Goal: Transaction & Acquisition: Purchase product/service

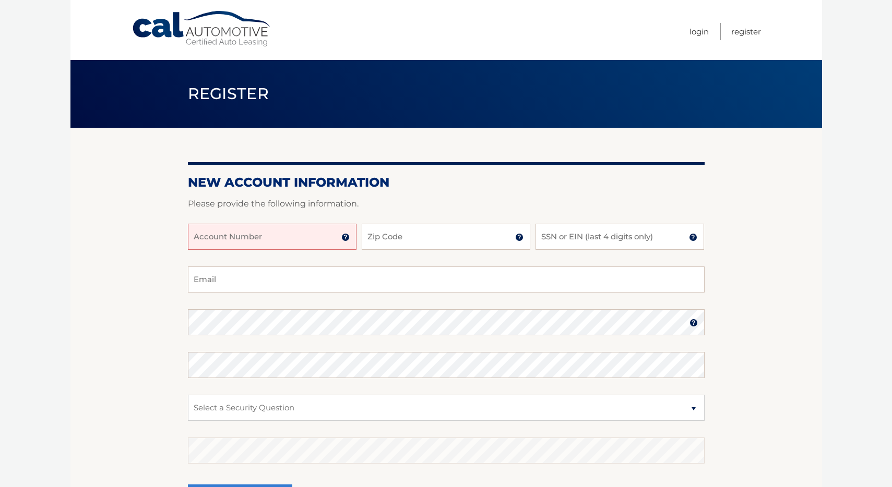
click at [291, 241] on input "Account Number" at bounding box center [272, 237] width 169 height 26
click at [348, 241] on img at bounding box center [345, 237] width 8 height 8
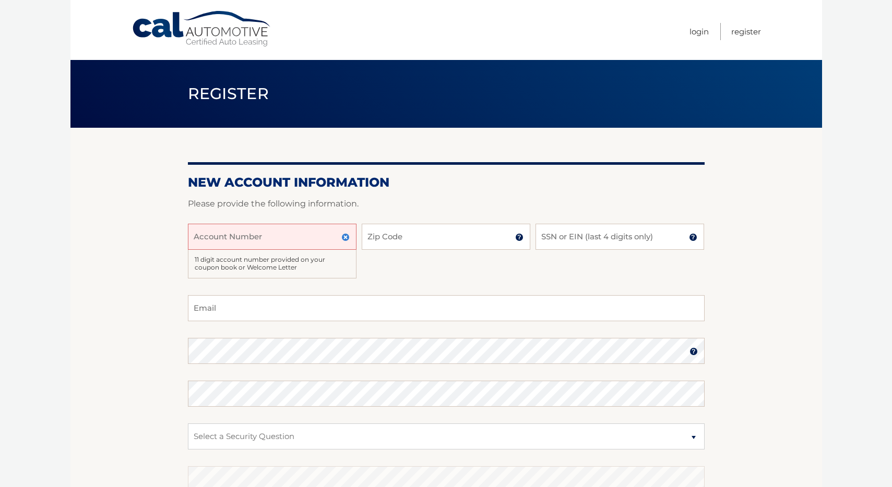
click at [310, 238] on input "Account Number" at bounding box center [272, 237] width 169 height 26
type input "44455989609"
click at [466, 238] on input "Zip Code" at bounding box center [446, 237] width 169 height 26
type input "11218"
click at [597, 232] on input "SSN or EIN (last 4 digits only)" at bounding box center [619, 237] width 169 height 26
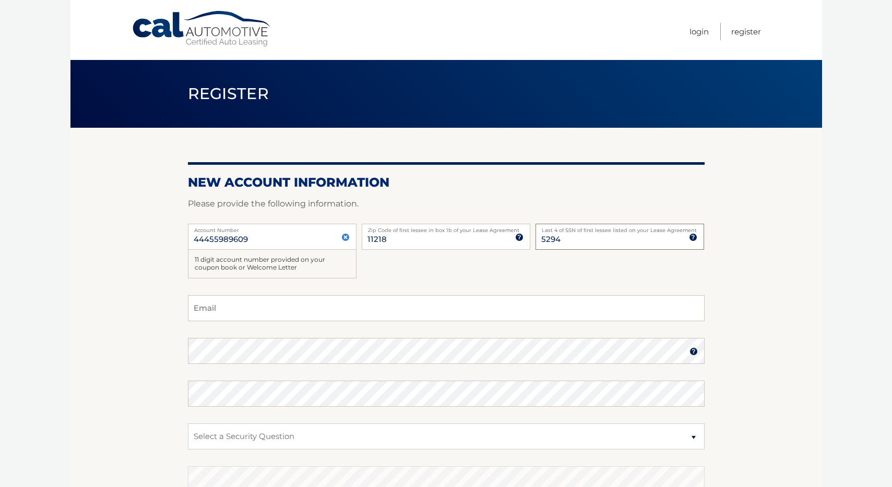
type input "5294"
click at [270, 312] on input "Email" at bounding box center [446, 308] width 516 height 26
type input "m.ismail8646@gmail.com"
click at [148, 373] on section "New Account Information Please provide the following information. 44455989609 A…" at bounding box center [445, 346] width 751 height 436
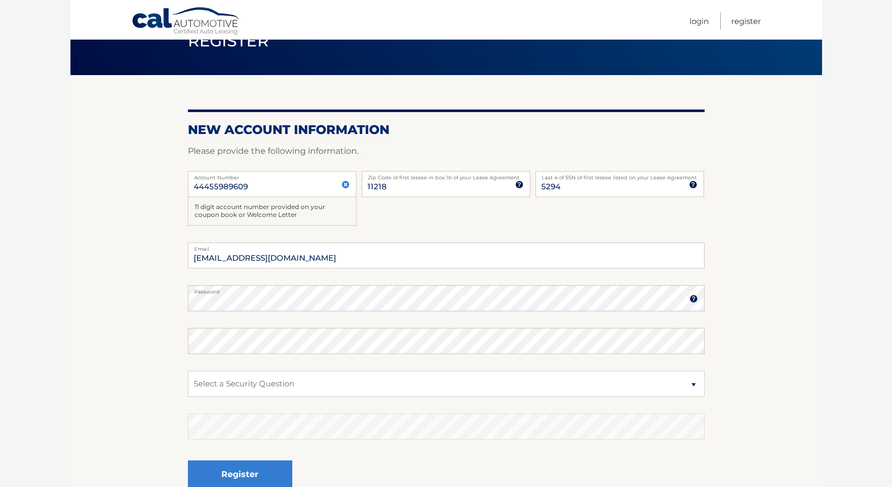
scroll to position [110, 0]
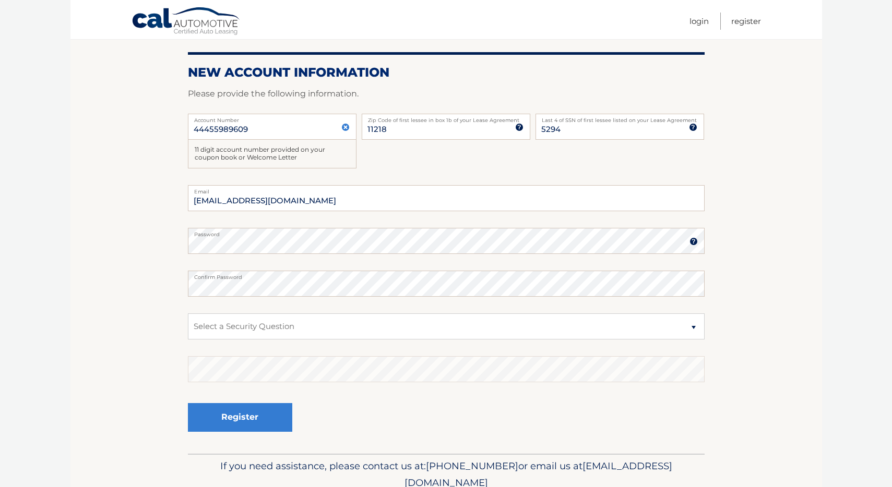
click at [146, 270] on section "New Account Information Please provide the following information. 44455989609 A…" at bounding box center [445, 236] width 751 height 436
click at [695, 242] on img at bounding box center [693, 241] width 8 height 8
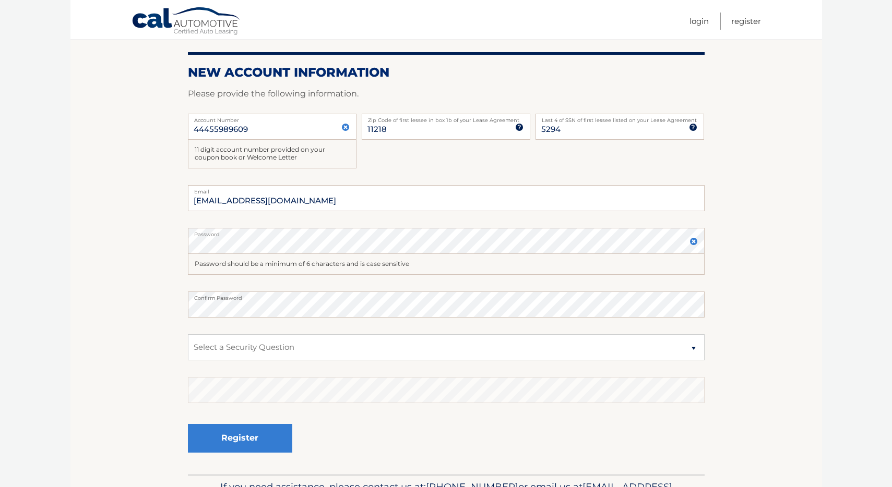
click at [695, 242] on img at bounding box center [693, 241] width 8 height 8
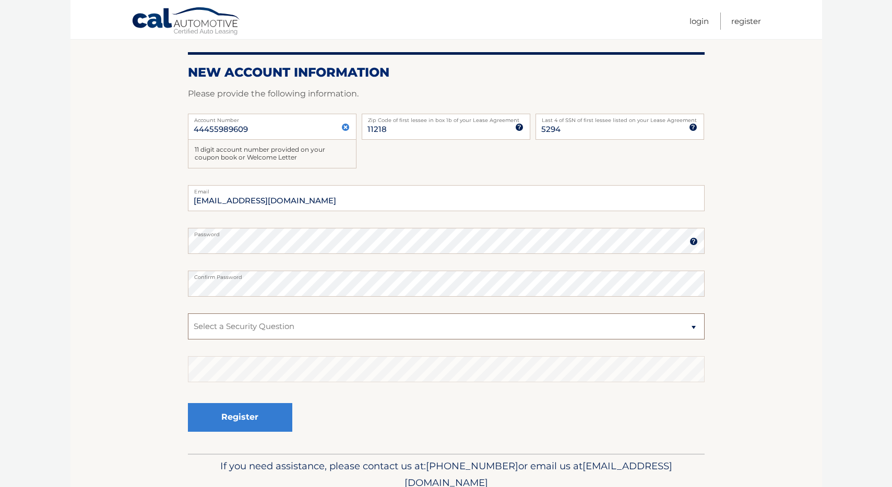
click at [295, 327] on select "Select a Security Question What was the name of your elementary school? What is…" at bounding box center [446, 327] width 516 height 26
select select "1"
click at [188, 314] on select "Select a Security Question What was the name of your elementary school? What is…" at bounding box center [446, 327] width 516 height 26
click at [132, 376] on section "New Account Information Please provide the following information. 44455989609 A…" at bounding box center [445, 236] width 751 height 436
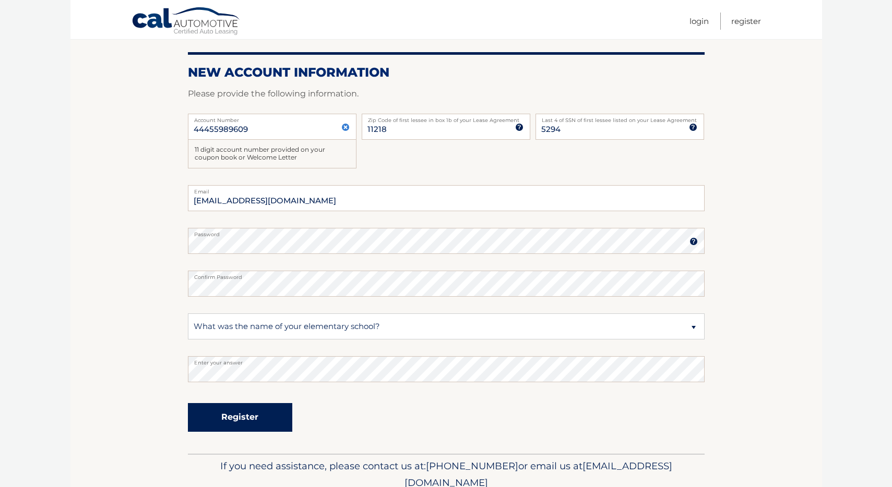
click at [226, 417] on button "Register" at bounding box center [240, 417] width 104 height 29
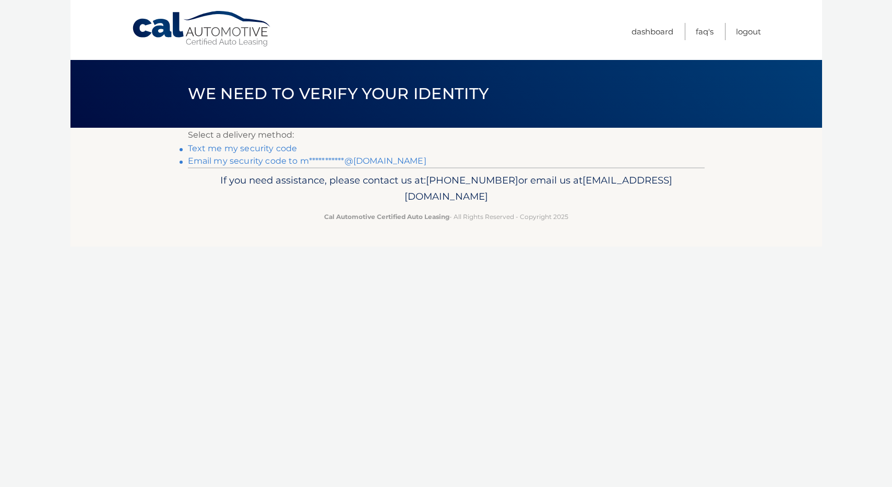
click at [263, 147] on link "Text me my security code" at bounding box center [243, 148] width 110 height 10
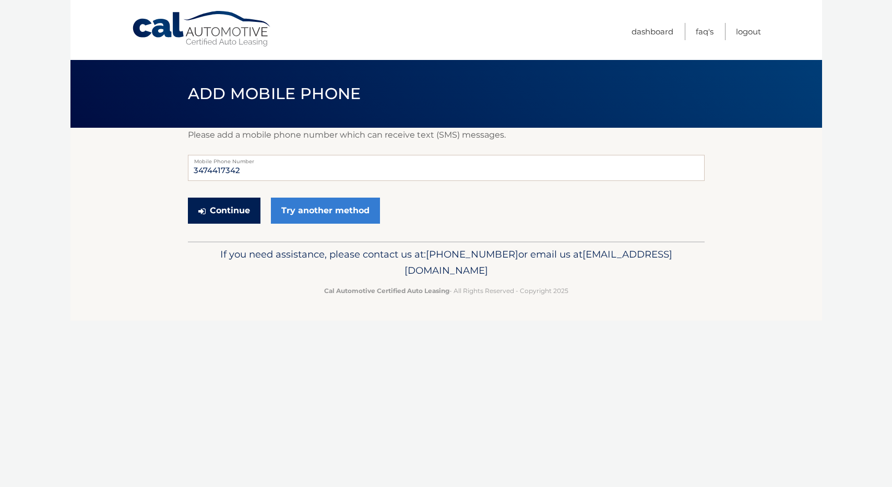
click at [215, 217] on button "Continue" at bounding box center [224, 211] width 73 height 26
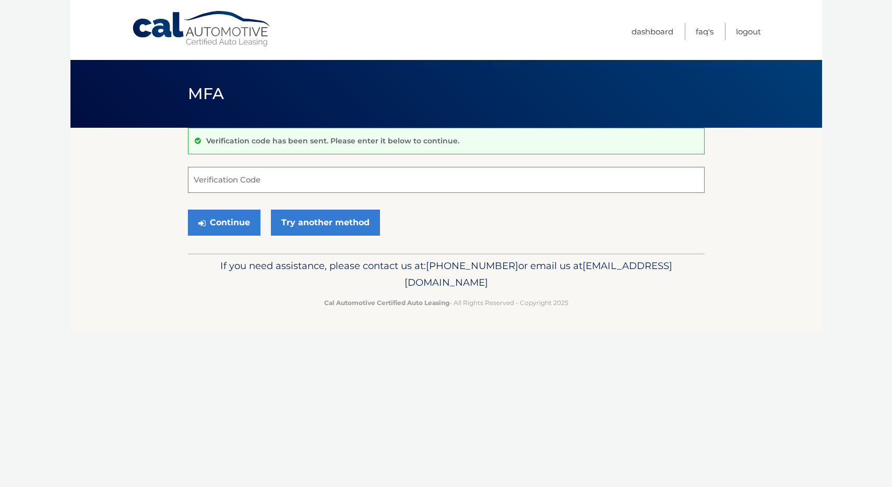
click at [271, 179] on input "Verification Code" at bounding box center [446, 180] width 516 height 26
type input "567031"
click at [241, 222] on button "Continue" at bounding box center [224, 223] width 73 height 26
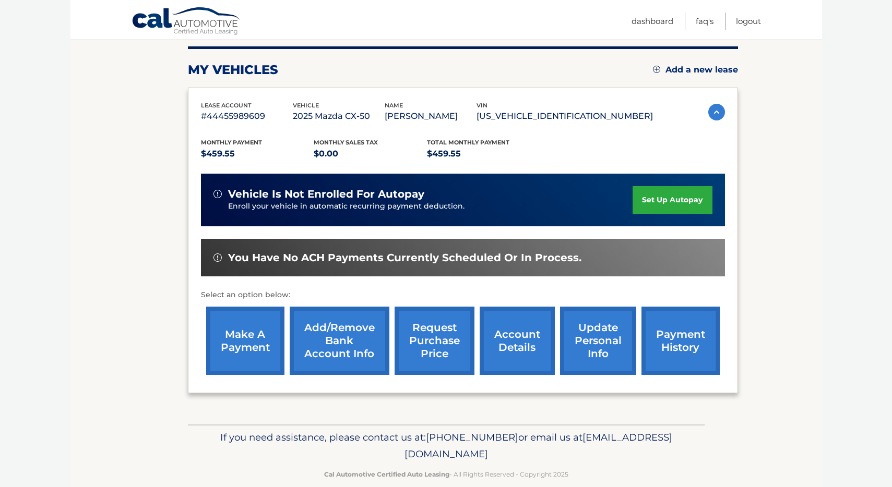
scroll to position [124, 0]
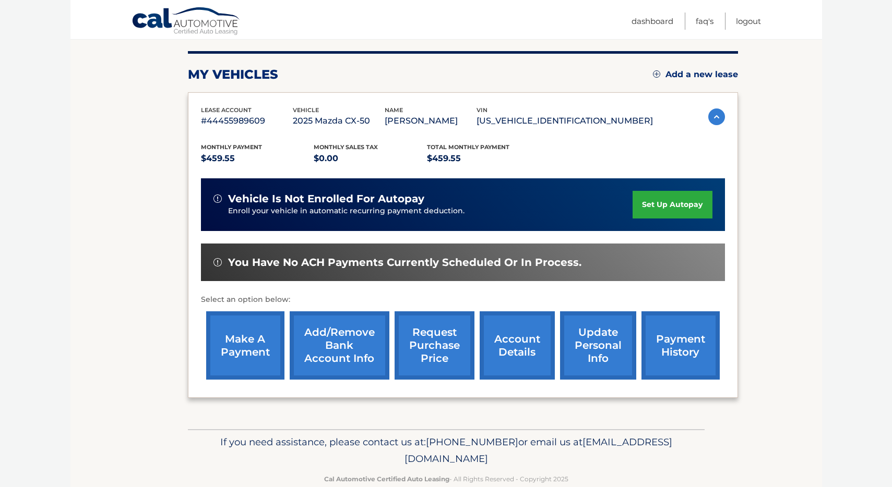
click at [246, 358] on link "make a payment" at bounding box center [245, 345] width 78 height 68
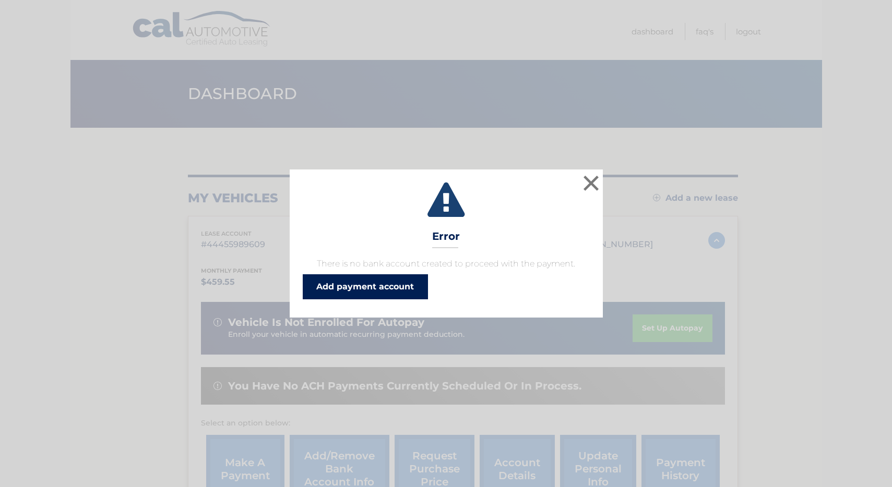
click at [381, 293] on link "Add payment account" at bounding box center [365, 286] width 125 height 25
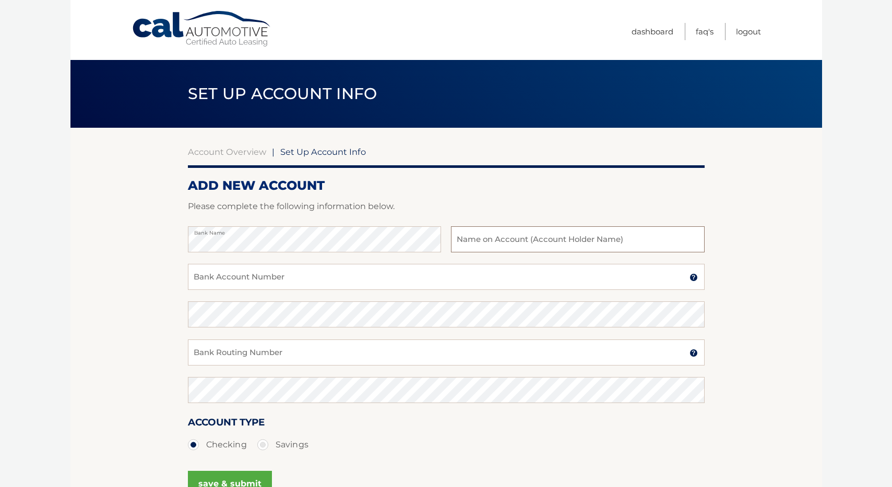
click at [499, 237] on input "text" at bounding box center [577, 239] width 253 height 26
type input "[PERSON_NAME]"
click at [270, 271] on input "Bank Account Number" at bounding box center [446, 277] width 516 height 26
type input "257790706"
click at [208, 349] on input "Bank Routing Number" at bounding box center [446, 353] width 516 height 26
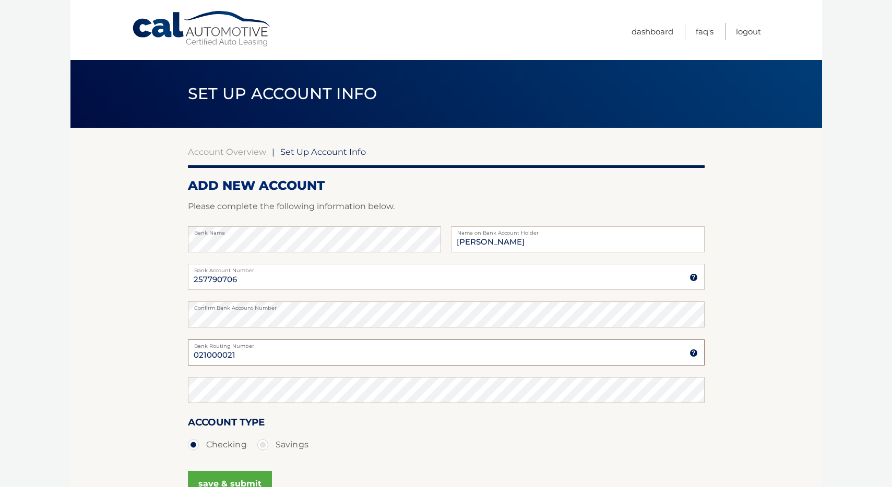
type input "021000021"
click at [140, 384] on section "Account Overview | Set Up Account Info ADD NEW ACCOUNT Please complete the foll…" at bounding box center [445, 327] width 751 height 398
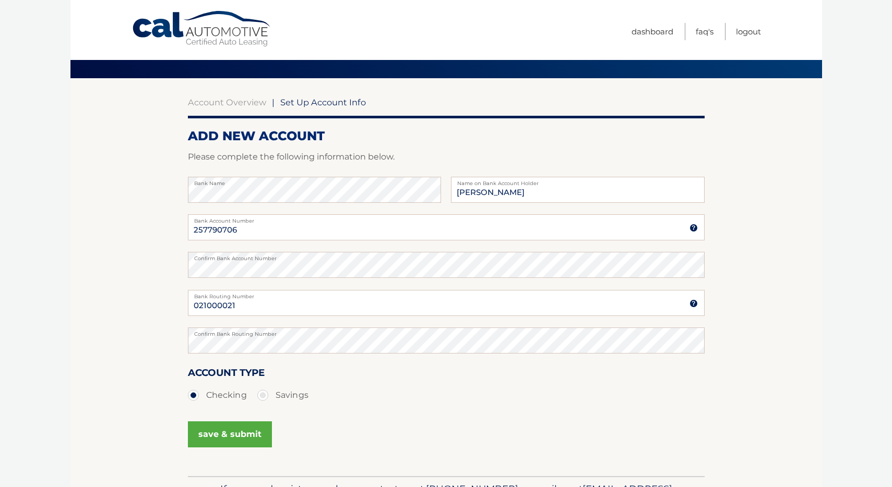
scroll to position [117, 0]
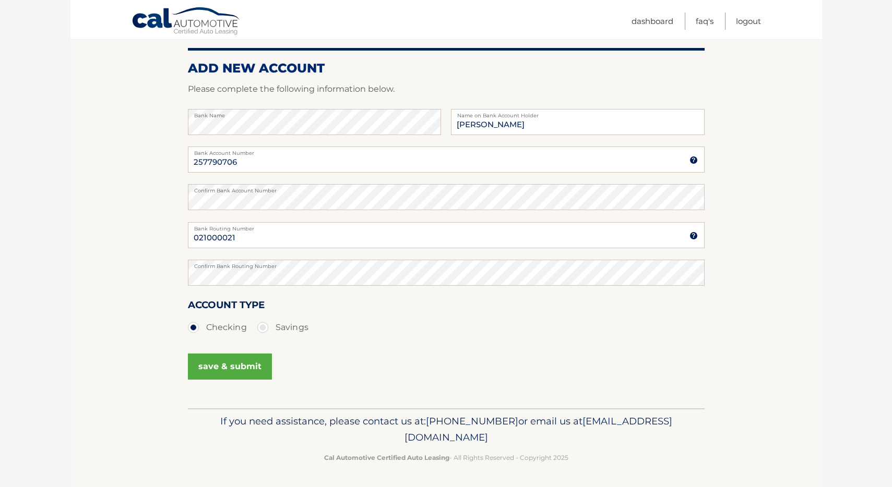
click at [230, 377] on button "save & submit" at bounding box center [230, 367] width 84 height 26
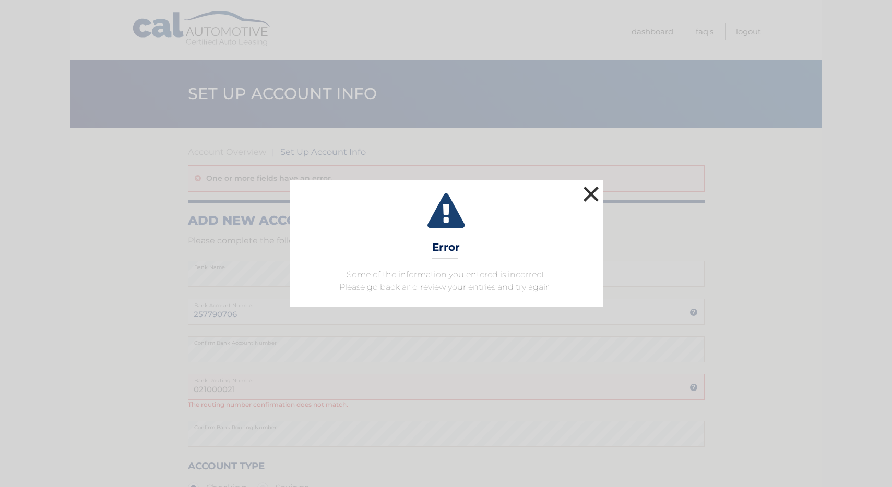
click at [596, 191] on button "×" at bounding box center [591, 194] width 21 height 21
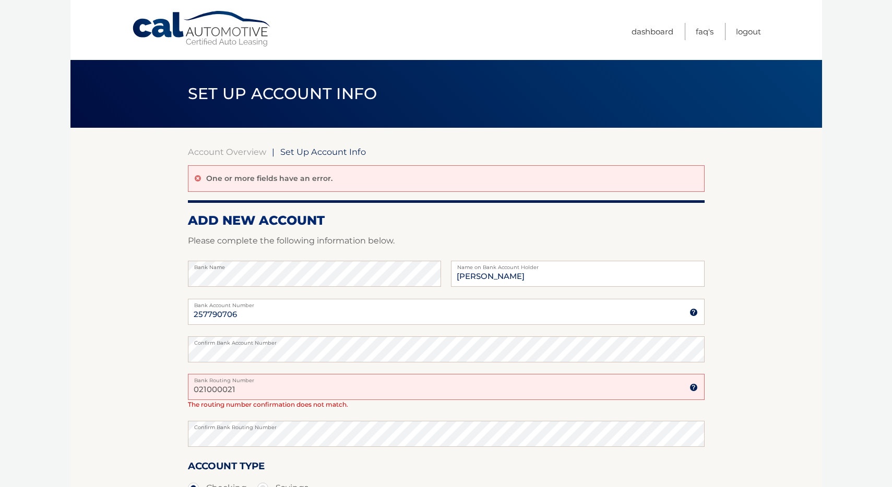
scroll to position [94, 0]
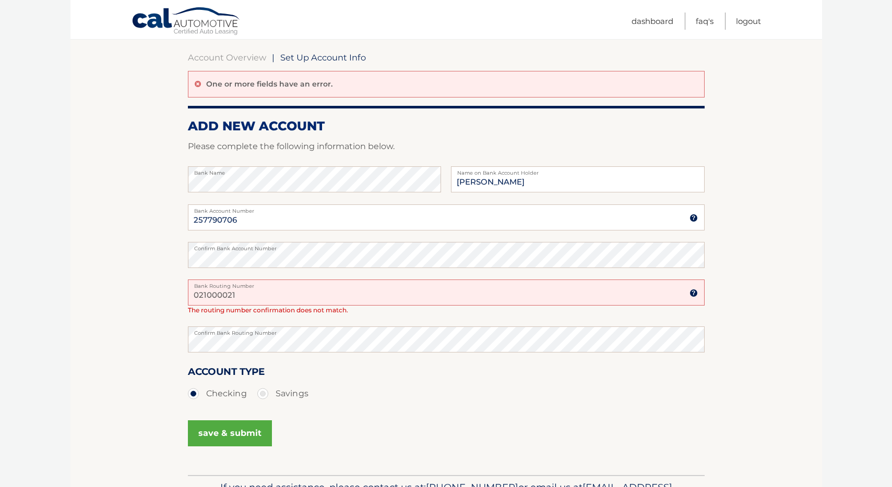
click at [123, 290] on section "Account Overview | Set Up Account Info One or more fields have an error. ADD NE…" at bounding box center [445, 254] width 751 height 442
click at [211, 432] on button "save & submit" at bounding box center [230, 433] width 84 height 26
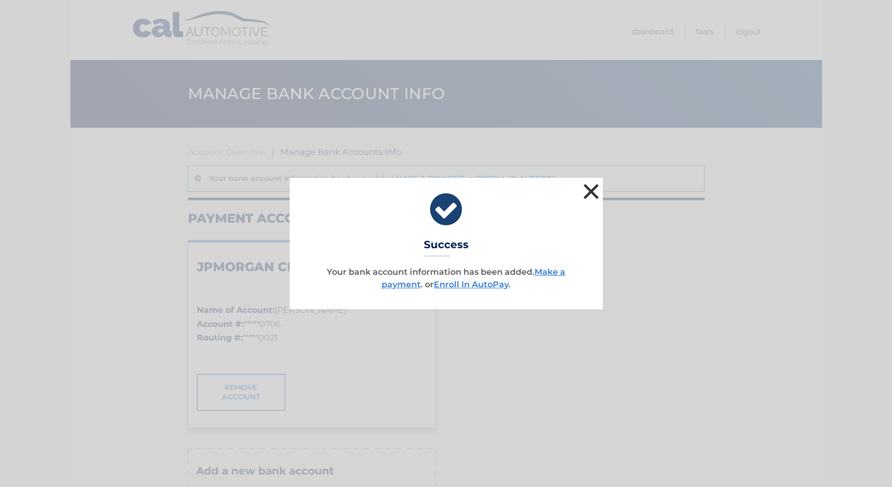
click at [591, 190] on button "×" at bounding box center [591, 191] width 21 height 21
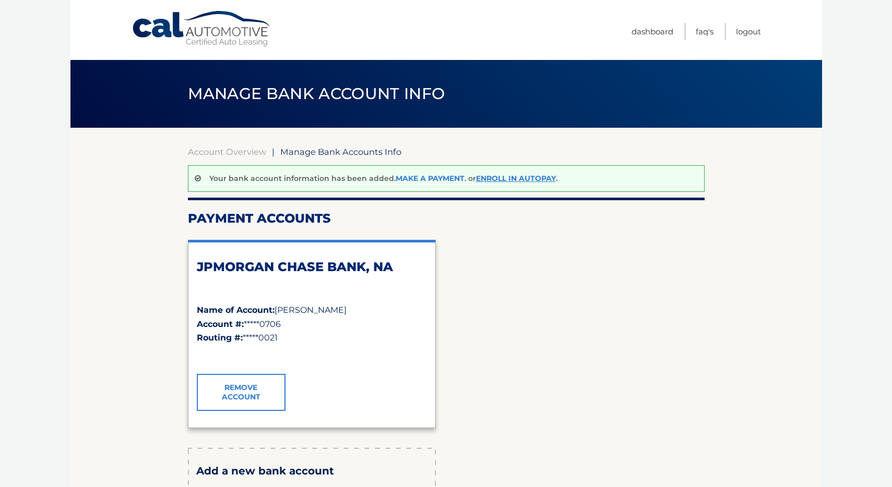
click at [437, 181] on link "Make a payment" at bounding box center [429, 178] width 69 height 9
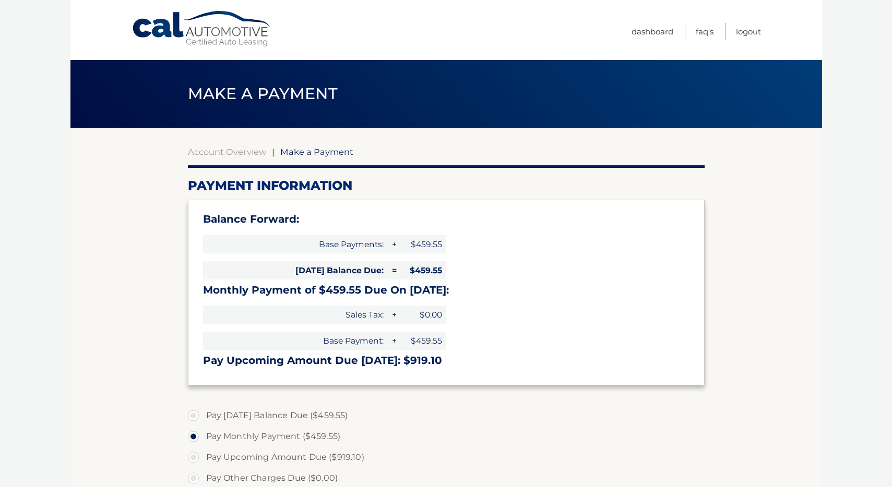
select select "ODI2ZDFkZTAtNjgwZi00NzcyLThkNWEtNDBkMGQ5NTAxOGY5"
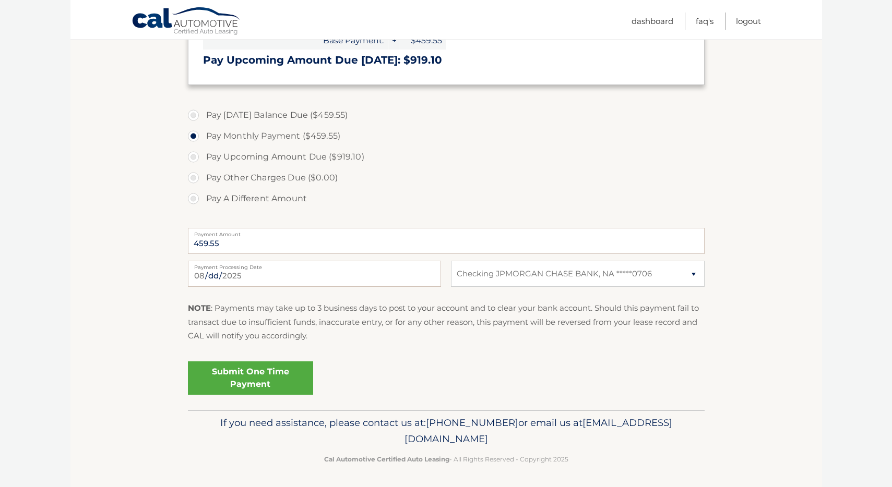
scroll to position [303, 0]
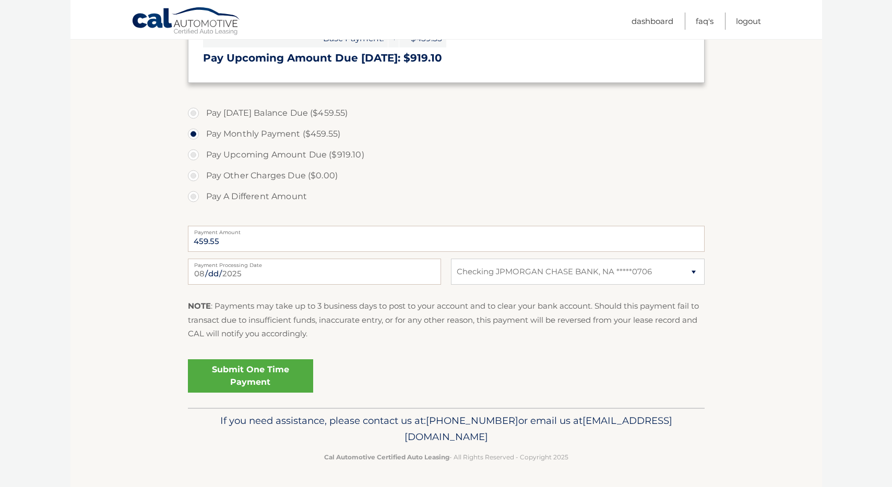
click at [275, 384] on link "Submit One Time Payment" at bounding box center [250, 375] width 125 height 33
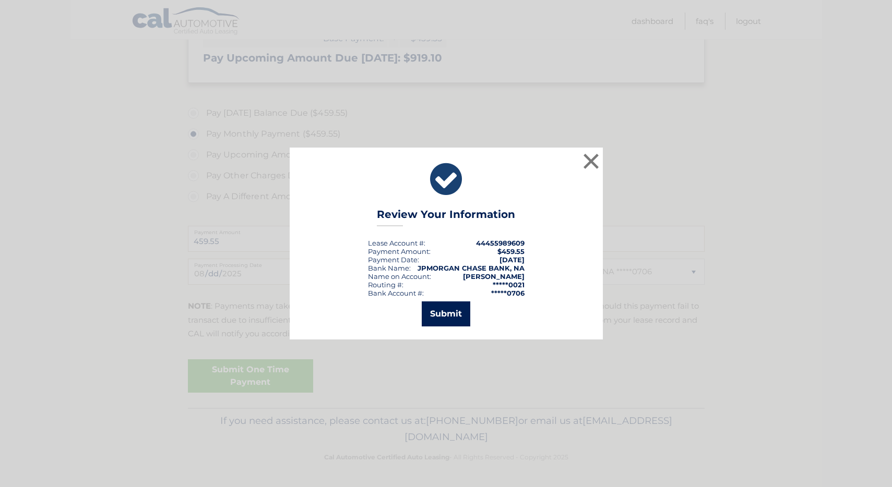
click at [449, 308] on button "Submit" at bounding box center [446, 314] width 49 height 25
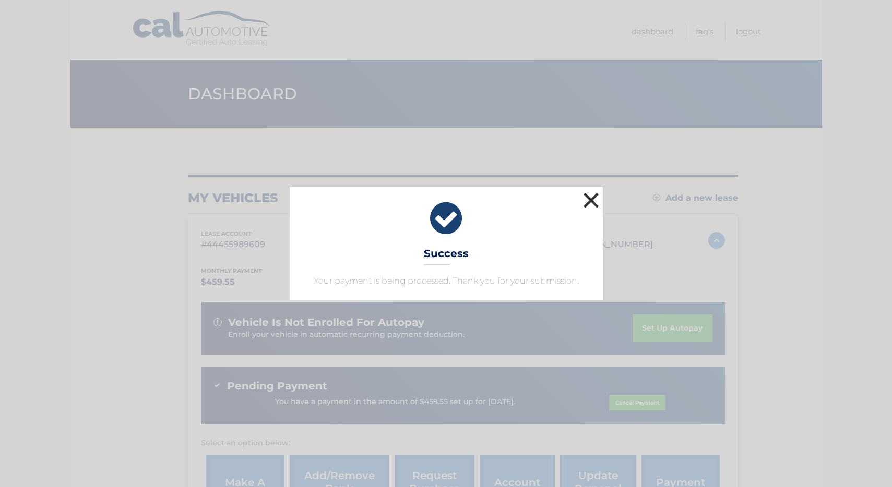
click at [591, 196] on button "×" at bounding box center [591, 200] width 21 height 21
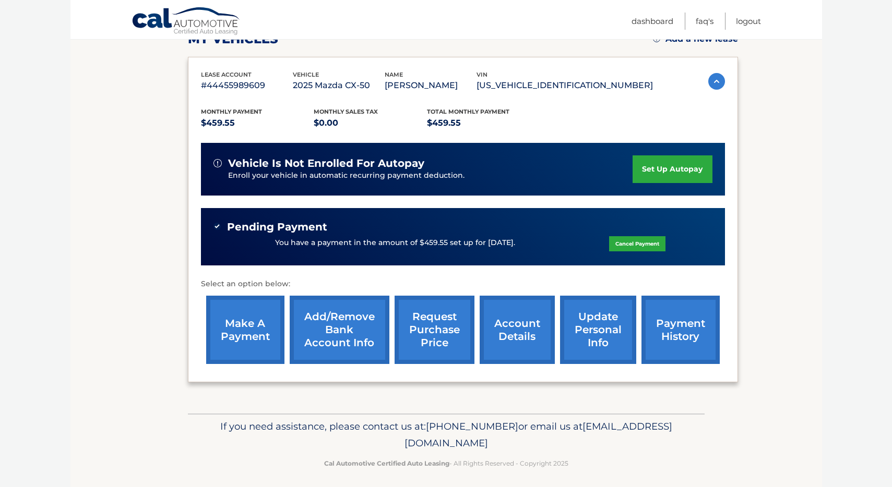
scroll to position [164, 0]
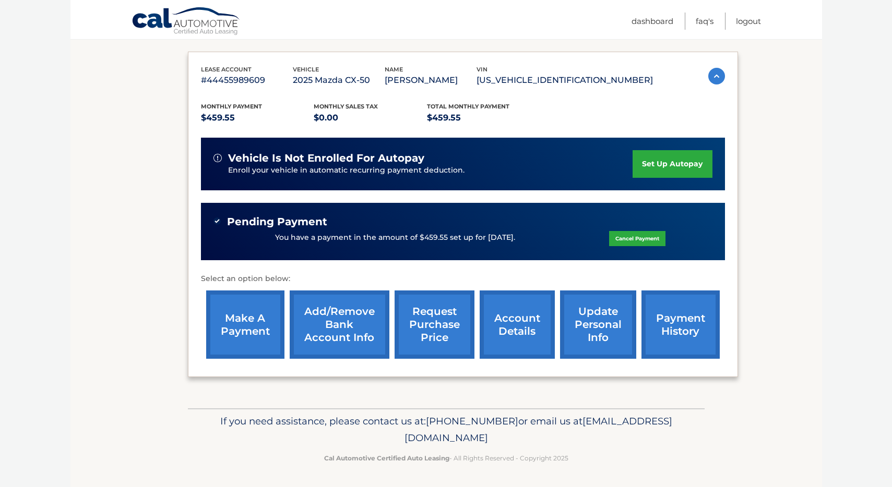
click at [680, 320] on link "payment history" at bounding box center [680, 325] width 78 height 68
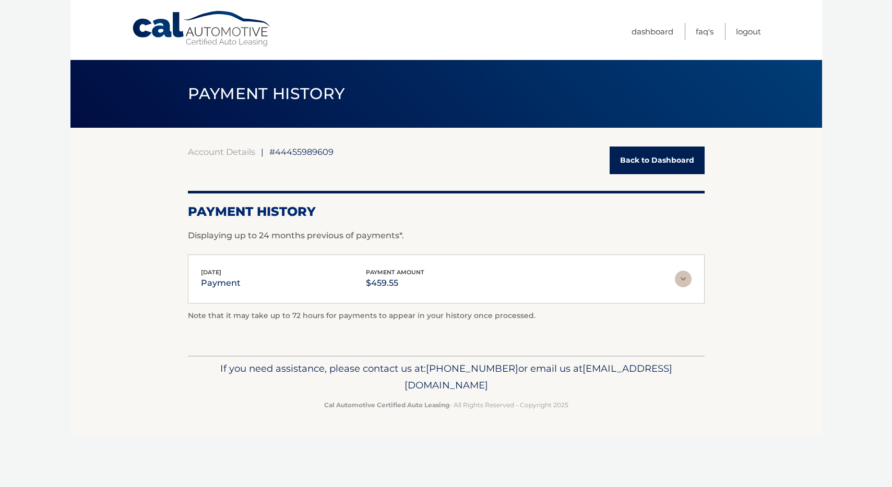
click at [684, 278] on img at bounding box center [683, 279] width 17 height 17
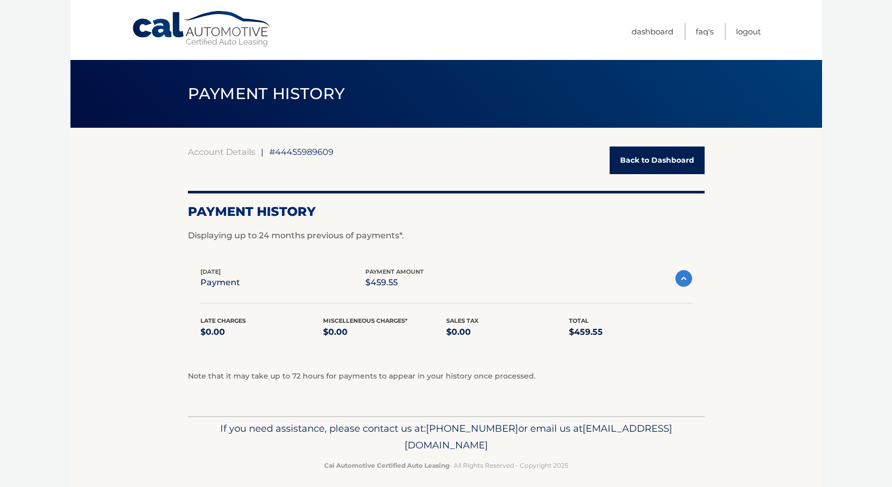
click at [684, 278] on img at bounding box center [683, 278] width 17 height 17
